Goal: Find specific page/section: Locate a particular part of the current website

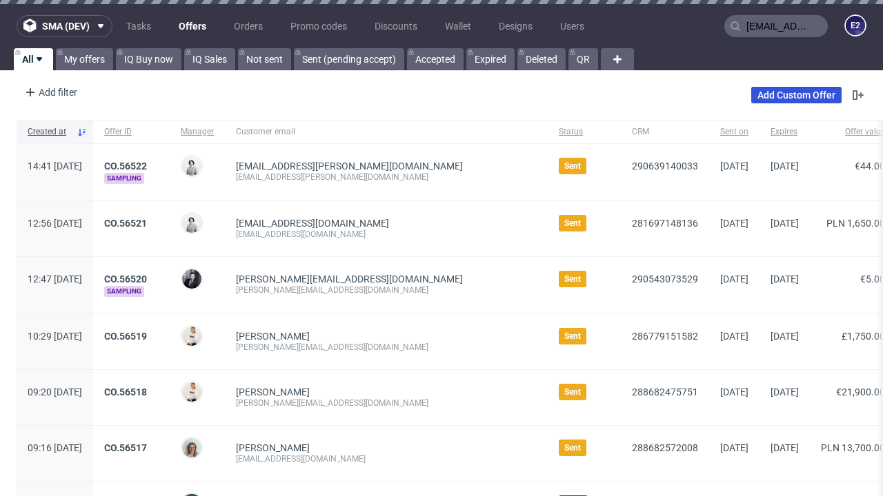
type input "[EMAIL_ADDRESS][PERSON_NAME][DOMAIN_NAME]"
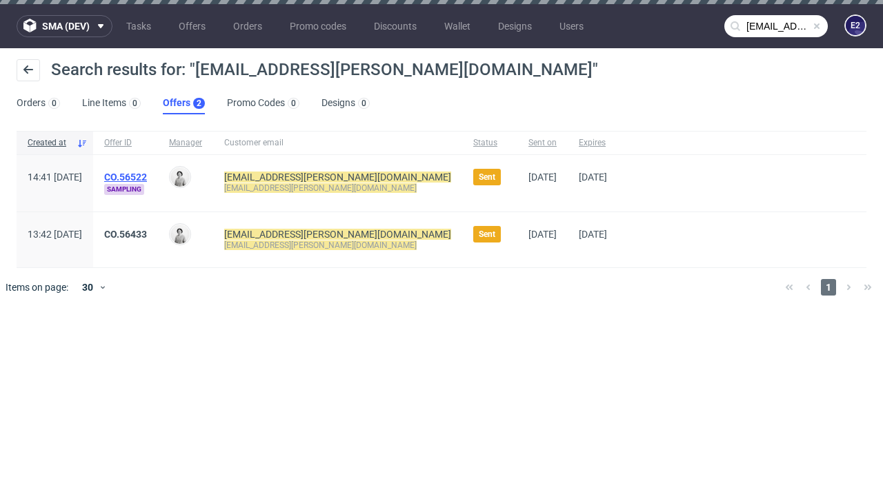
click at [183, 103] on link "Offers 2" at bounding box center [184, 103] width 42 height 22
click at [147, 177] on link "CO.56522" at bounding box center [125, 177] width 43 height 11
